Goal: Navigation & Orientation: Go to known website

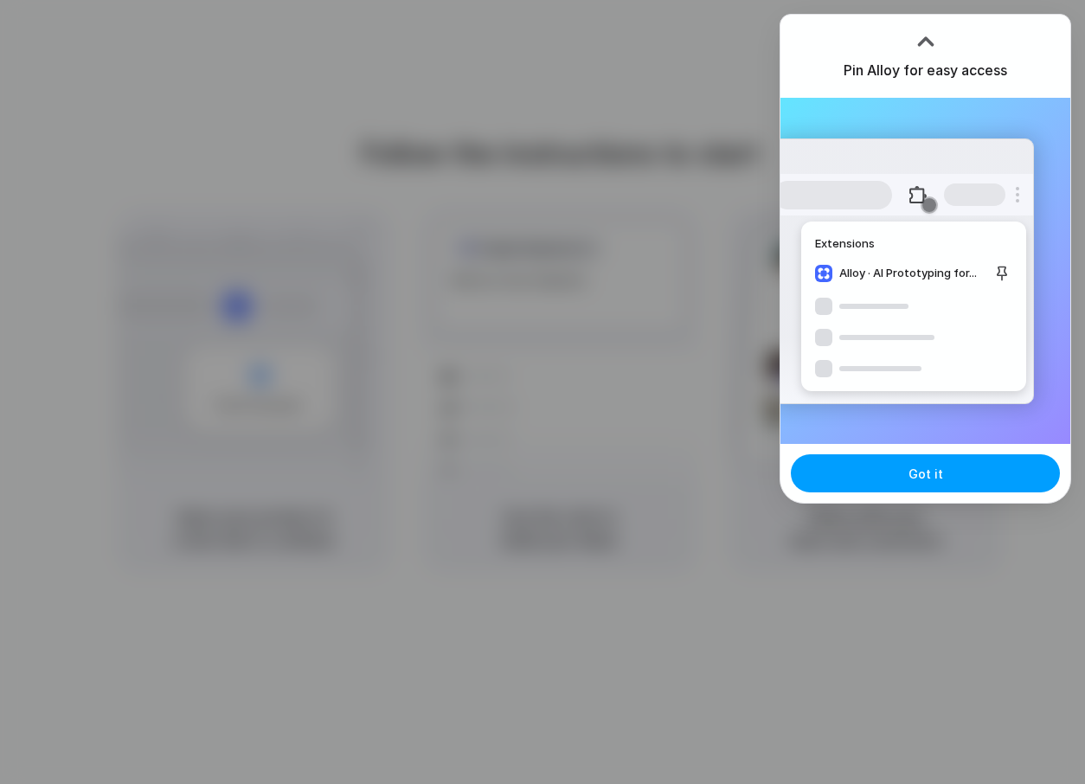
click at [961, 476] on button "Got it" at bounding box center [925, 473] width 269 height 38
